Goal: Information Seeking & Learning: Learn about a topic

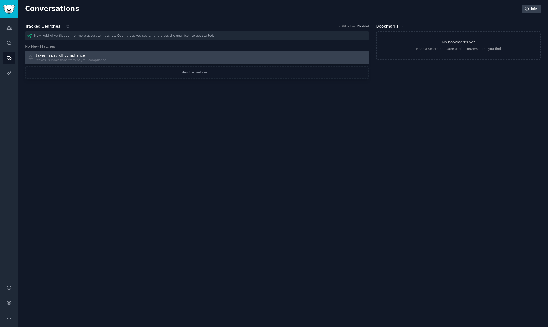
click at [48, 51] on link "taxes in payroll compliance "taxes" submissions from payroll compliance" at bounding box center [197, 58] width 344 height 14
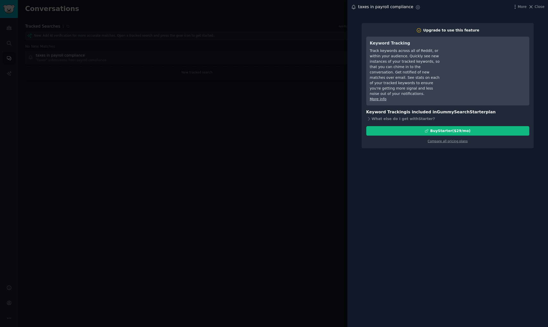
click at [258, 207] on div at bounding box center [274, 163] width 548 height 327
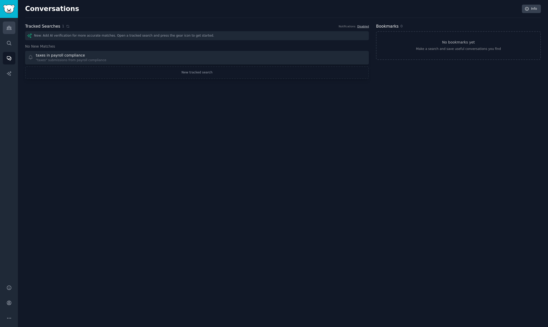
click at [5, 28] on link "Audiences" at bounding box center [9, 27] width 13 height 13
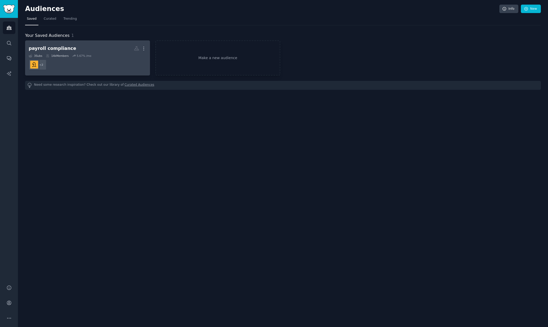
click at [87, 59] on dd "+ 2" at bounding box center [88, 65] width 118 height 14
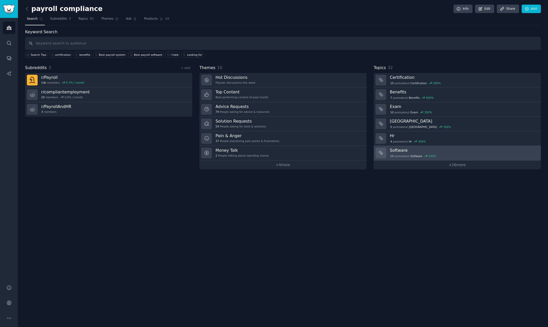
click at [402, 153] on div "15 post s about Software 233 %" at bounding box center [463, 155] width 147 height 5
